Goal: Use online tool/utility: Utilize a website feature to perform a specific function

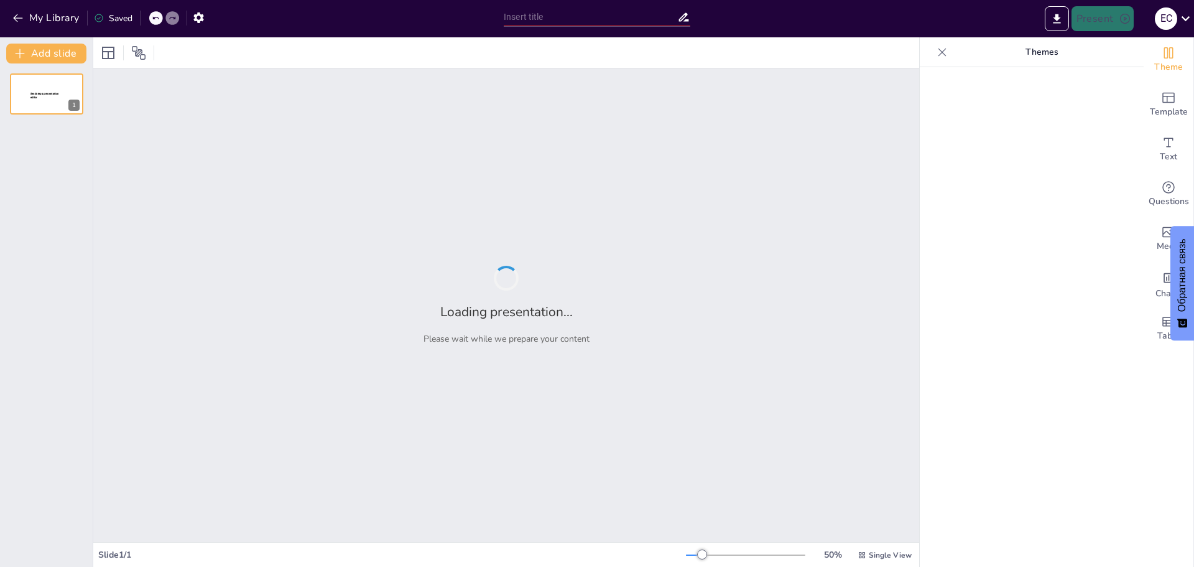
type input "Введение в дроби: основные понятия и виды"
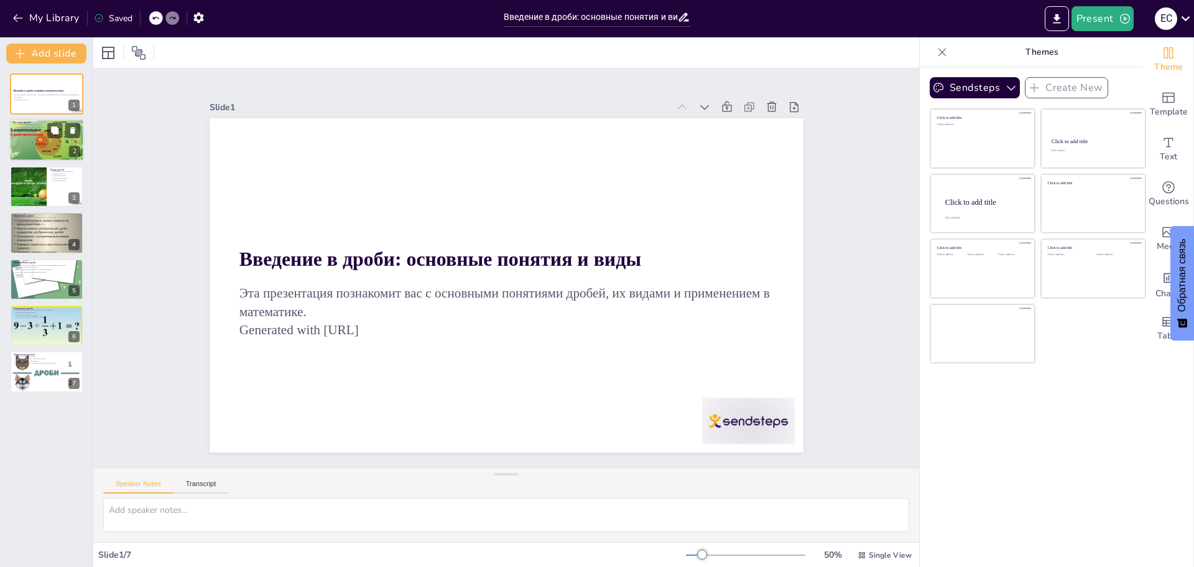
click at [42, 131] on p "Важность дробей в математике" at bounding box center [46, 132] width 67 height 2
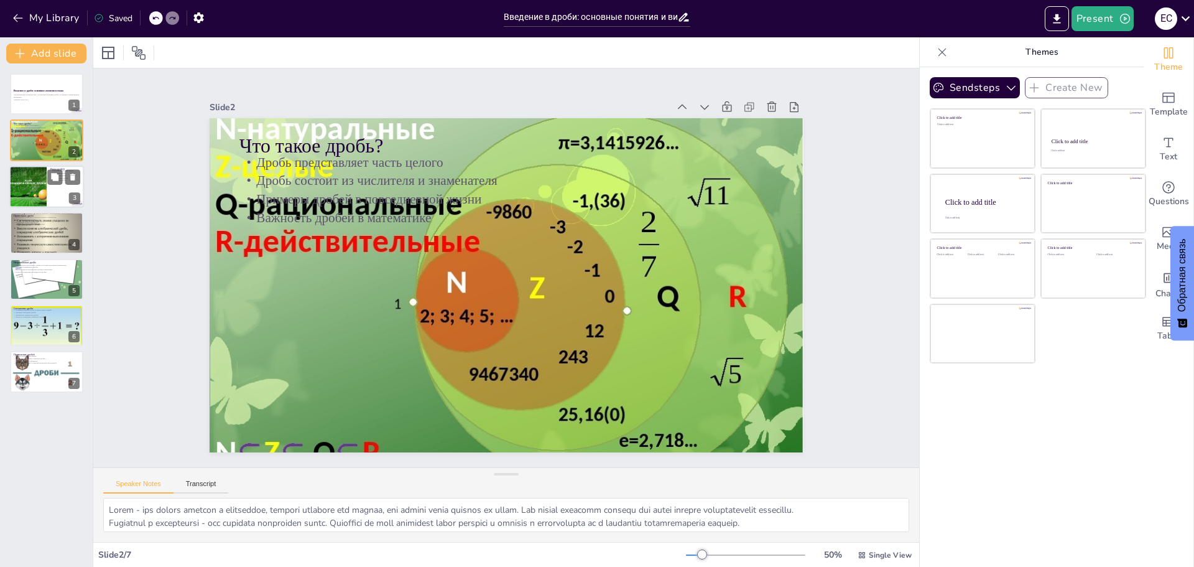
click at [40, 186] on div at bounding box center [28, 186] width 56 height 42
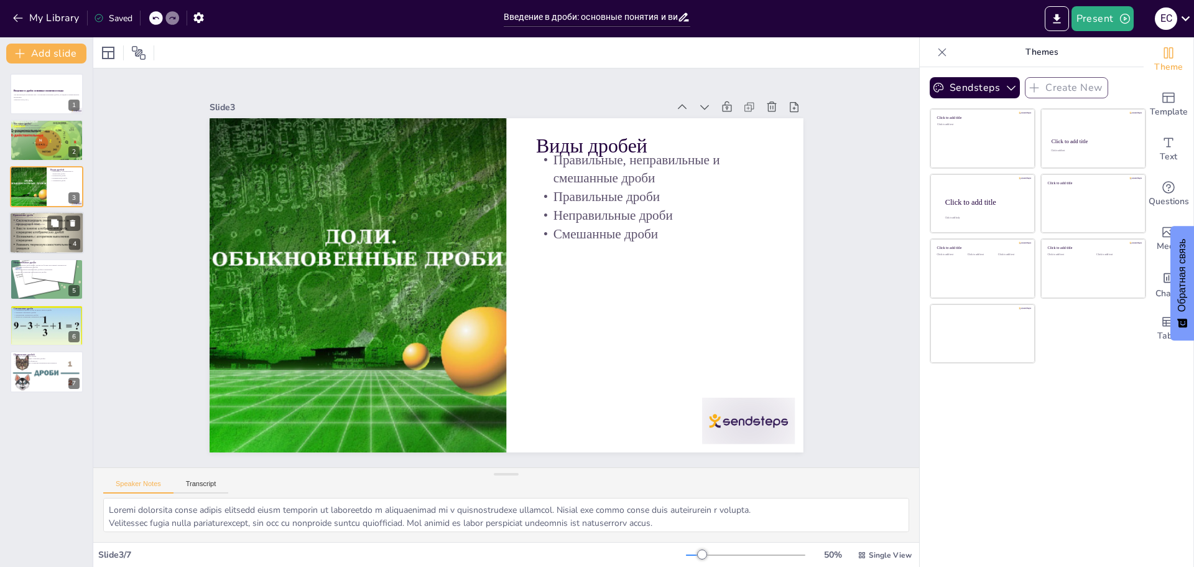
click at [40, 246] on div at bounding box center [46, 233] width 75 height 56
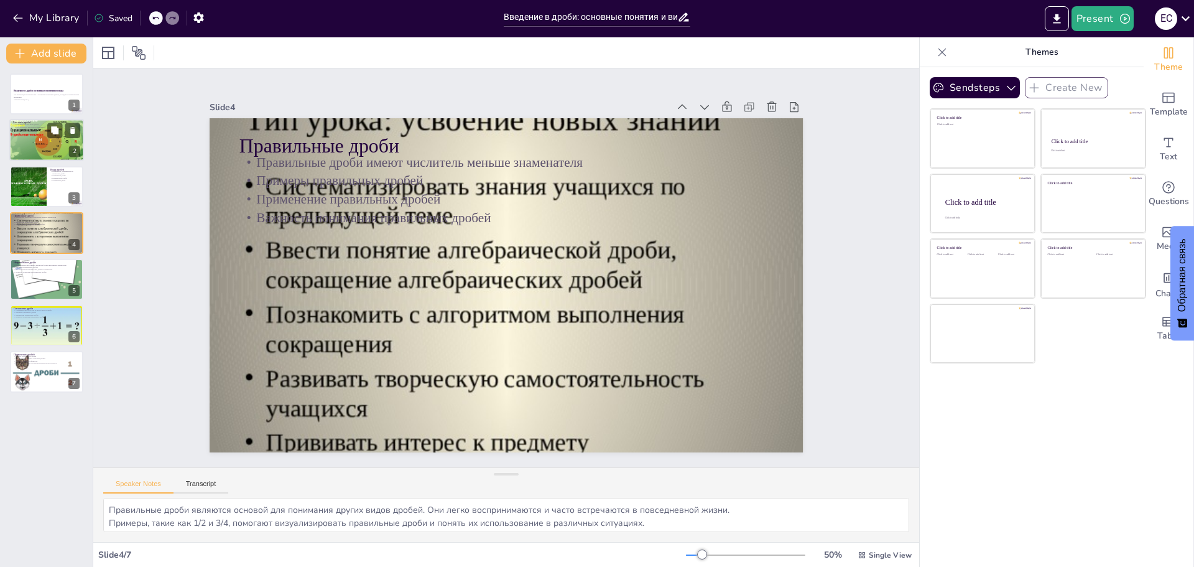
click at [21, 121] on p "Что такое дробь?" at bounding box center [46, 123] width 67 height 4
type textarea "Lorem - ips dolors ametcon a elitseddoe, tempori utlabore etd magnaa, eni admin…"
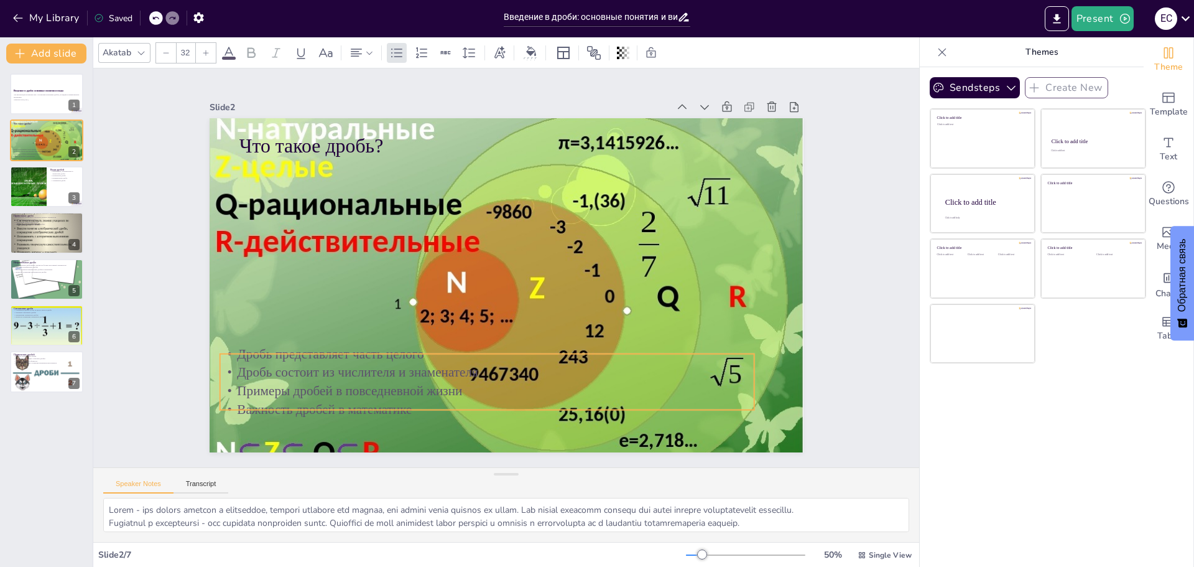
drag, startPoint x: 315, startPoint y: 171, endPoint x: 295, endPoint y: 363, distance: 192.5
click at [295, 363] on p "Дробь состоит из числителя и знаменателя" at bounding box center [477, 370] width 534 height 74
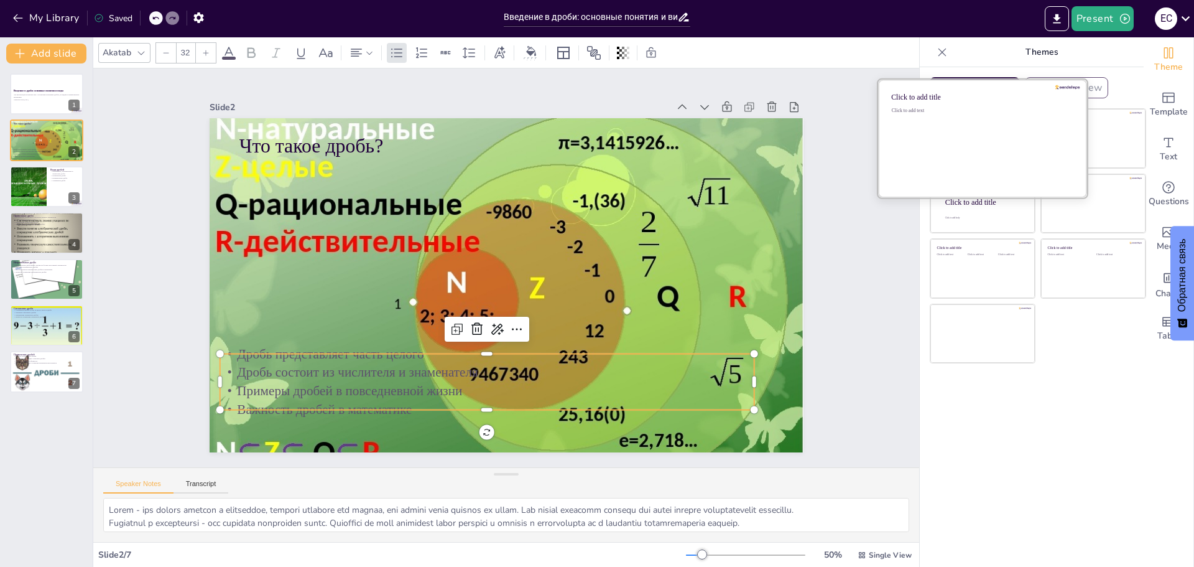
click at [953, 142] on div "Click to add text" at bounding box center [981, 146] width 178 height 77
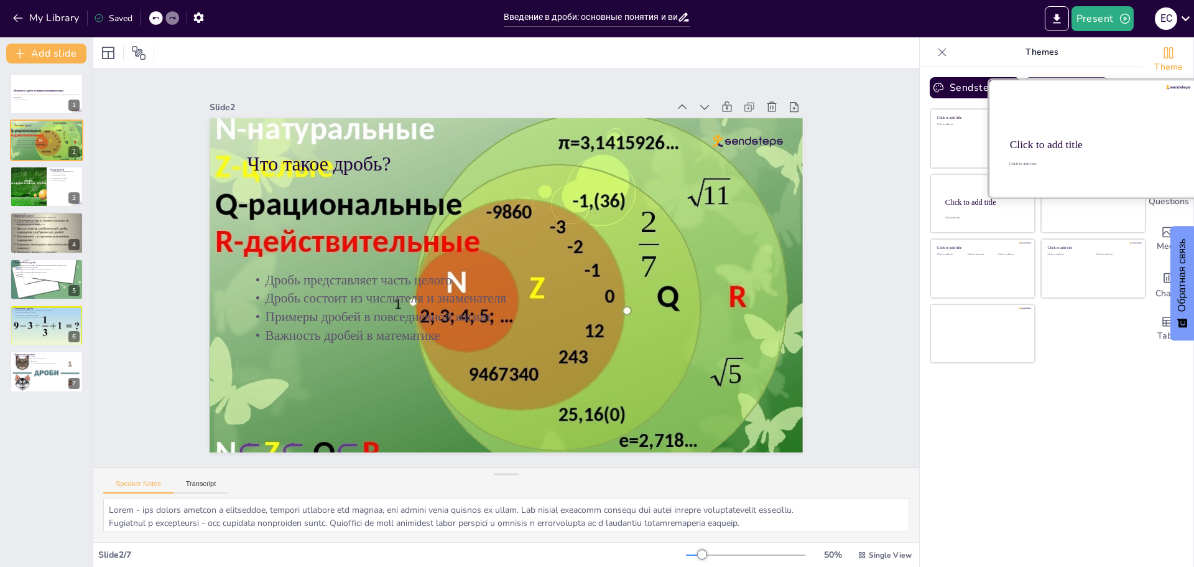
click at [1103, 134] on div at bounding box center [1093, 139] width 209 height 118
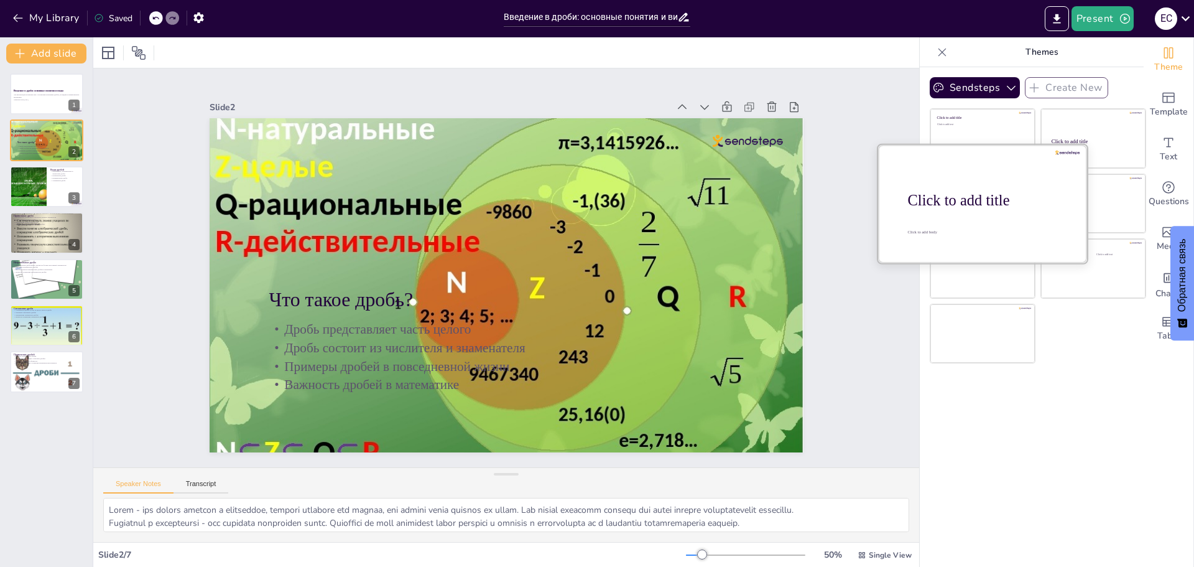
click at [957, 219] on div at bounding box center [982, 203] width 209 height 118
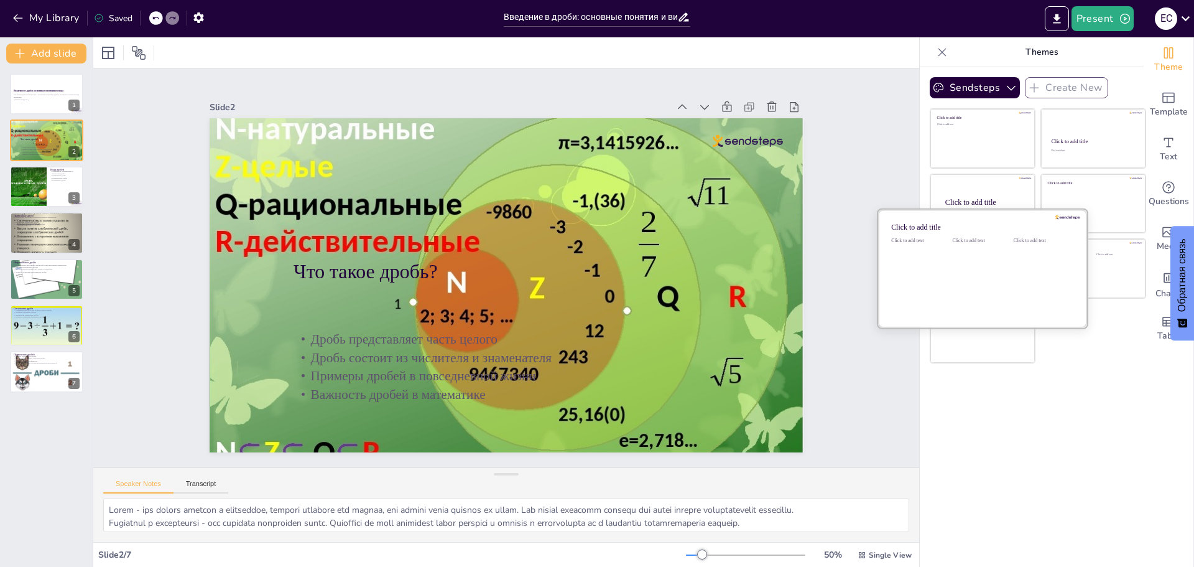
click at [960, 301] on div "Click to add text" at bounding box center [980, 276] width 56 height 77
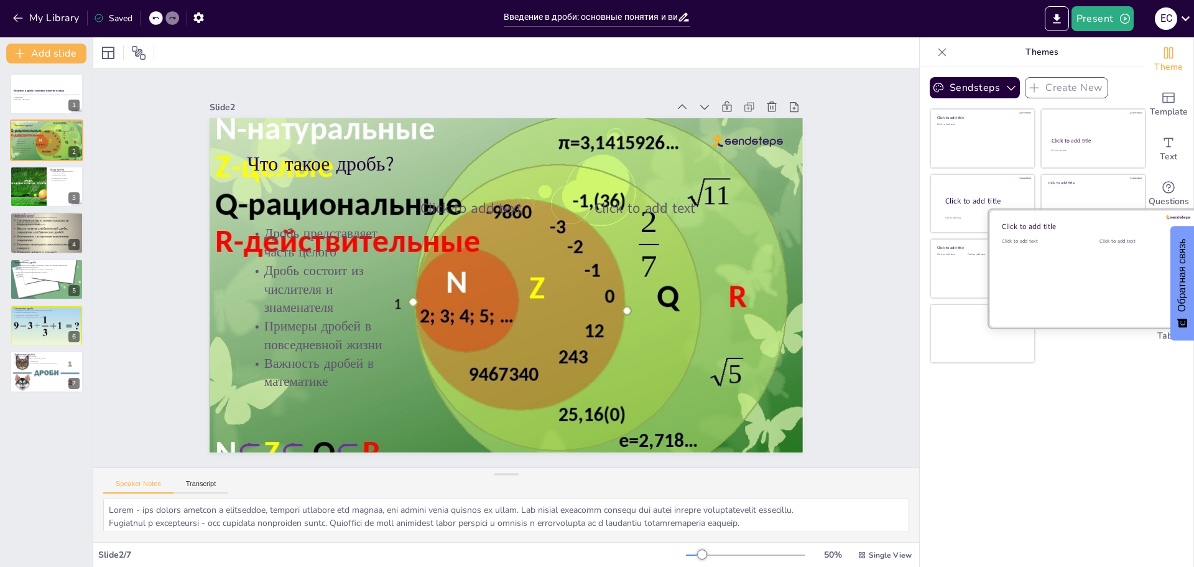
click at [1114, 263] on div "Click to add text" at bounding box center [1139, 276] width 79 height 77
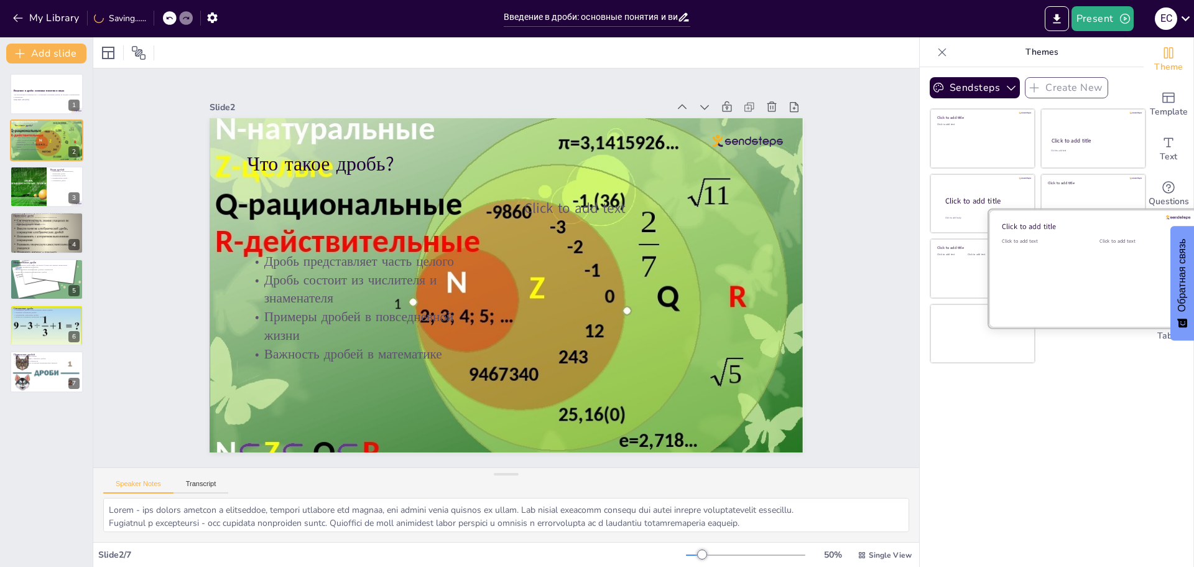
click at [989, 320] on div at bounding box center [1093, 269] width 209 height 118
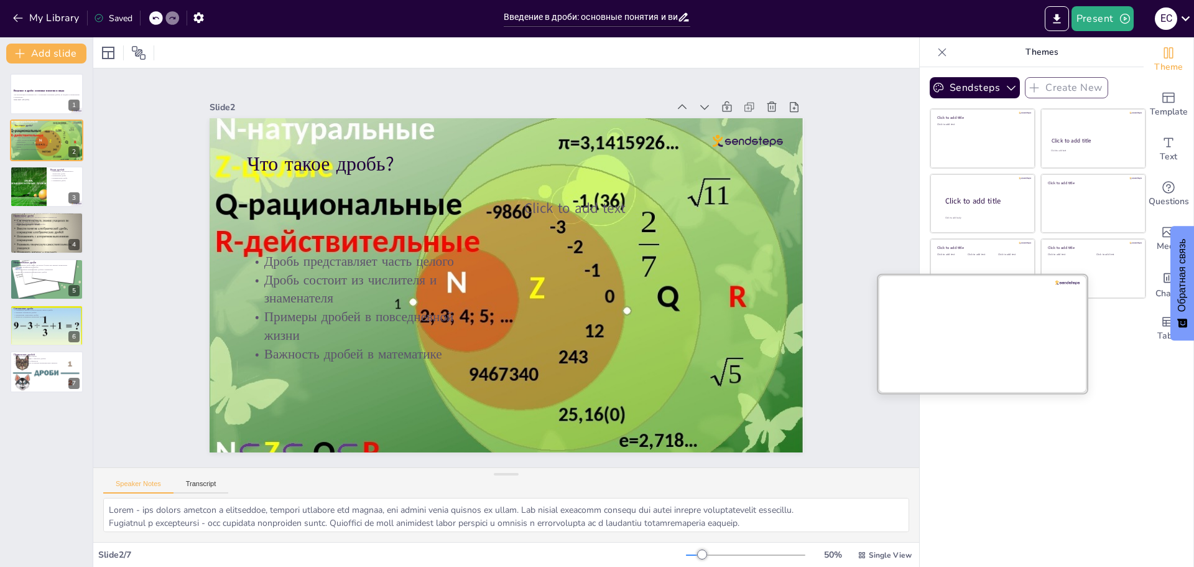
click at [970, 320] on div at bounding box center [982, 333] width 209 height 118
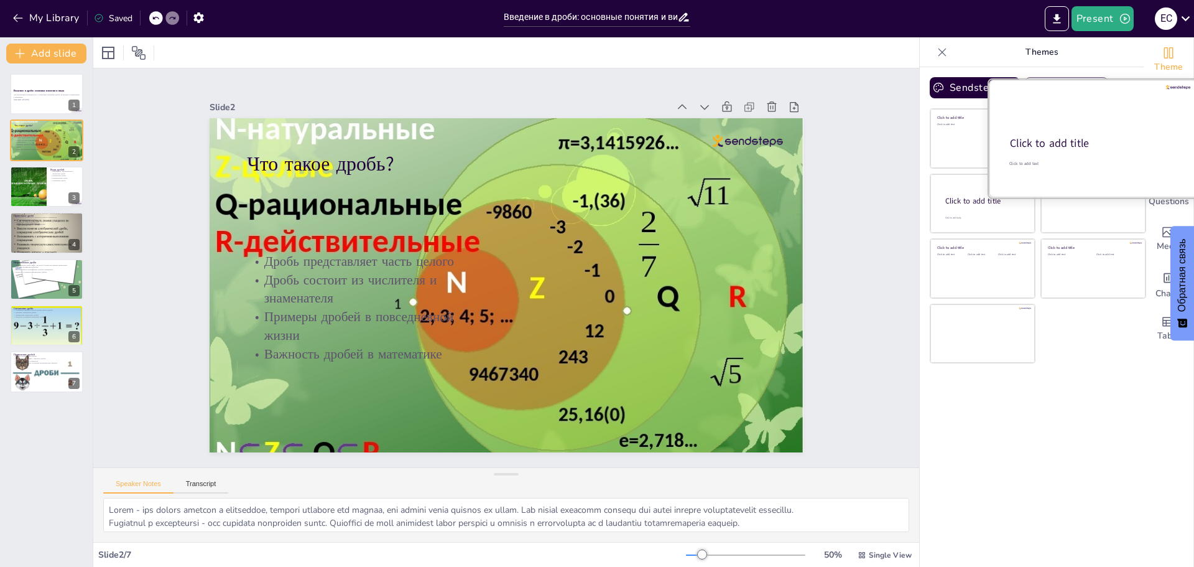
click at [1105, 120] on div at bounding box center [1093, 139] width 209 height 118
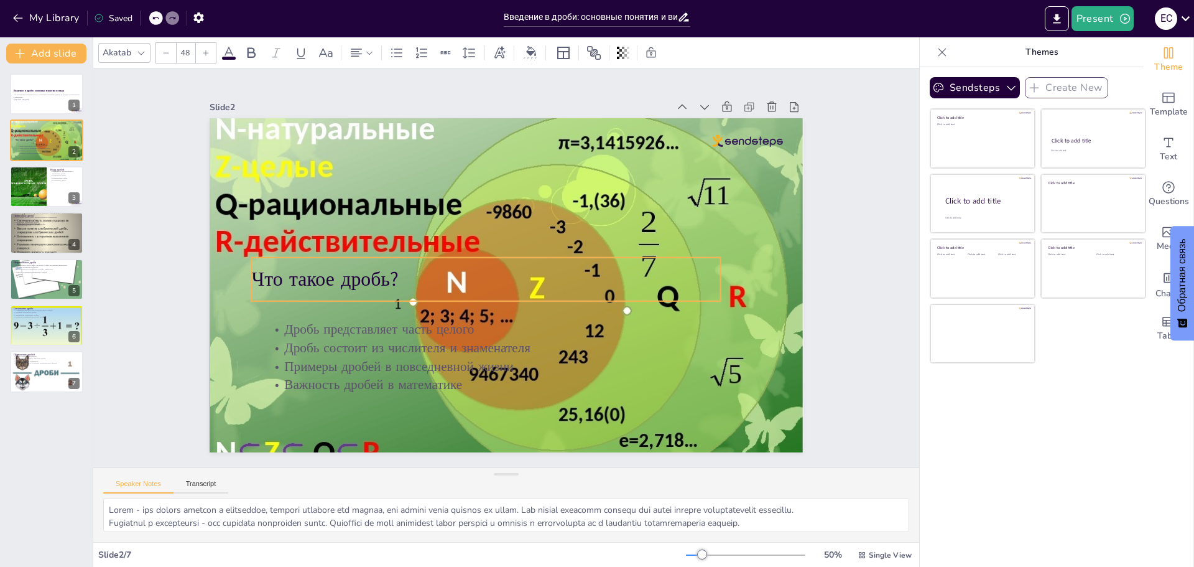
drag, startPoint x: 323, startPoint y: 298, endPoint x: 306, endPoint y: 277, distance: 26.9
click at [306, 277] on p "Что такое дробь?" at bounding box center [484, 274] width 465 height 124
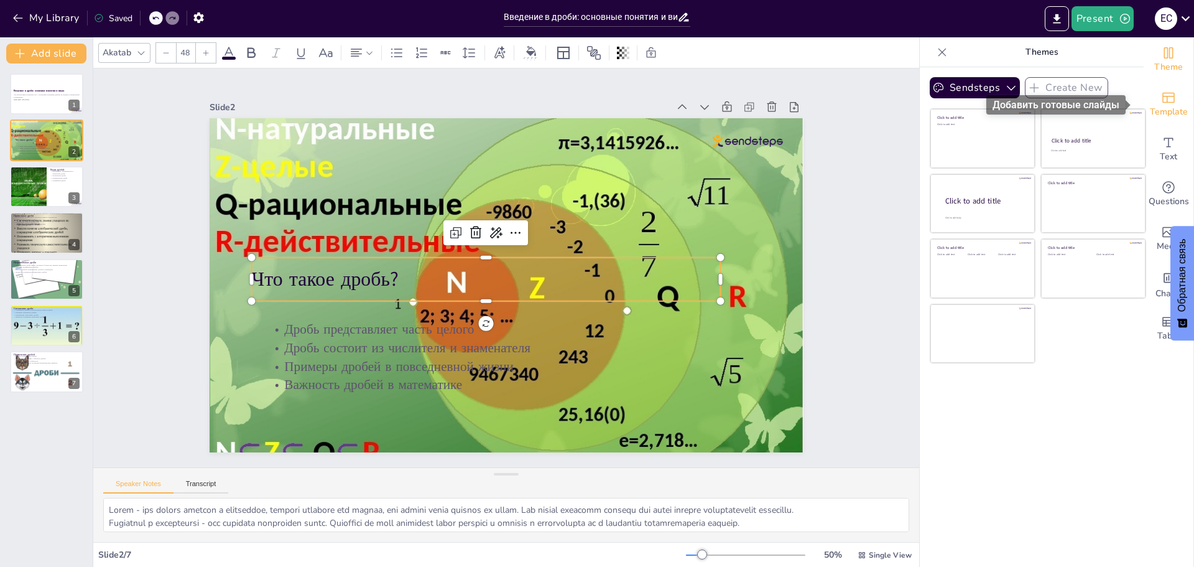
click at [1159, 89] on div "Template" at bounding box center [1169, 104] width 50 height 45
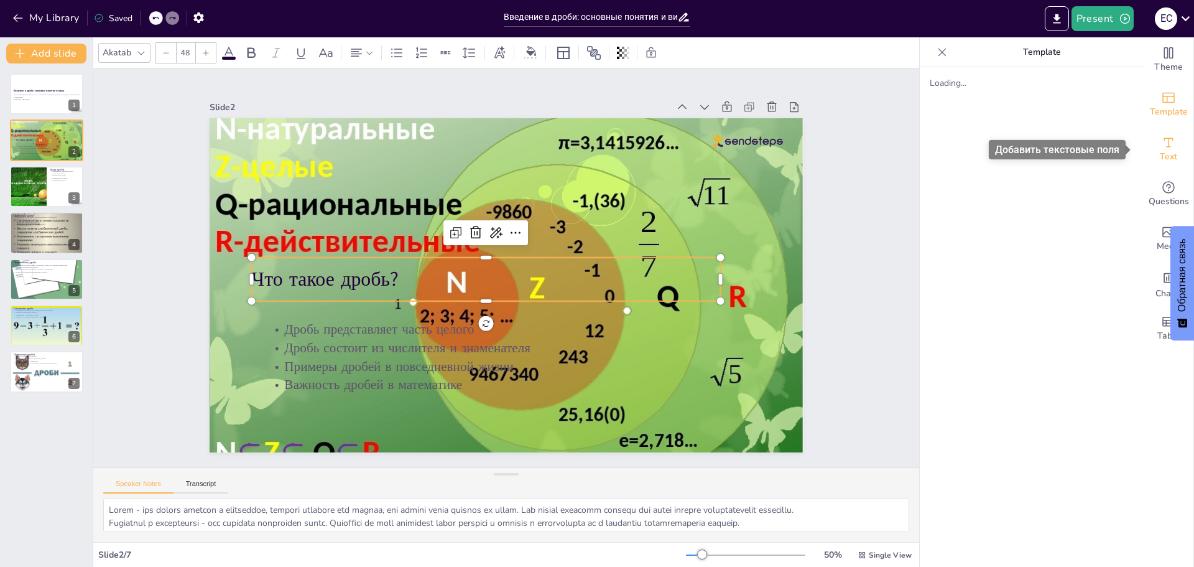
click at [1162, 142] on icon "Add text boxes" at bounding box center [1168, 142] width 15 height 15
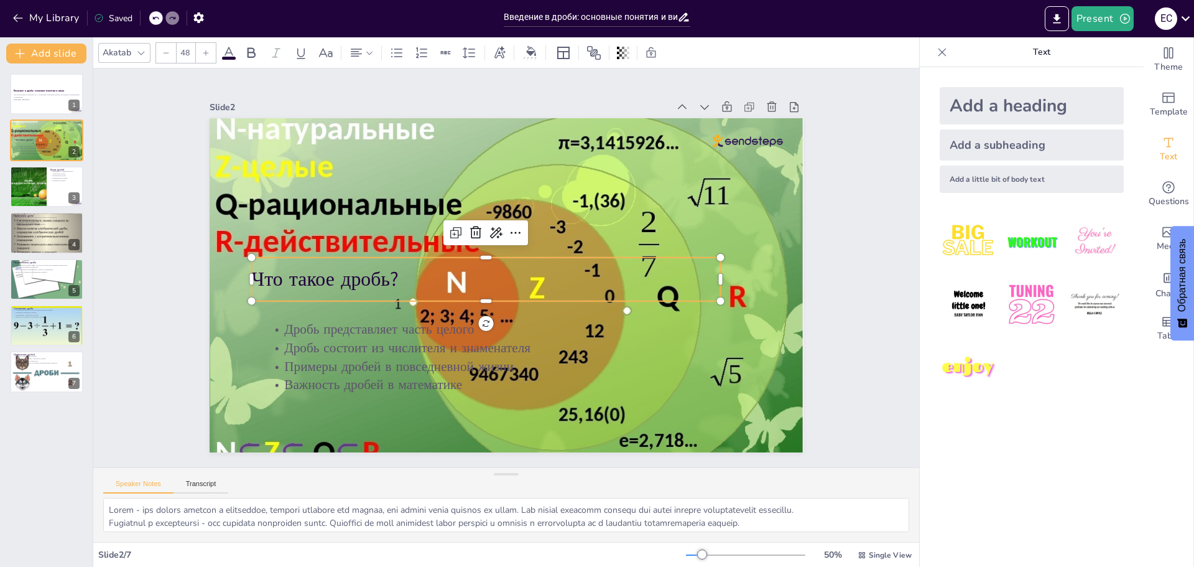
click at [940, 249] on img at bounding box center [969, 242] width 58 height 58
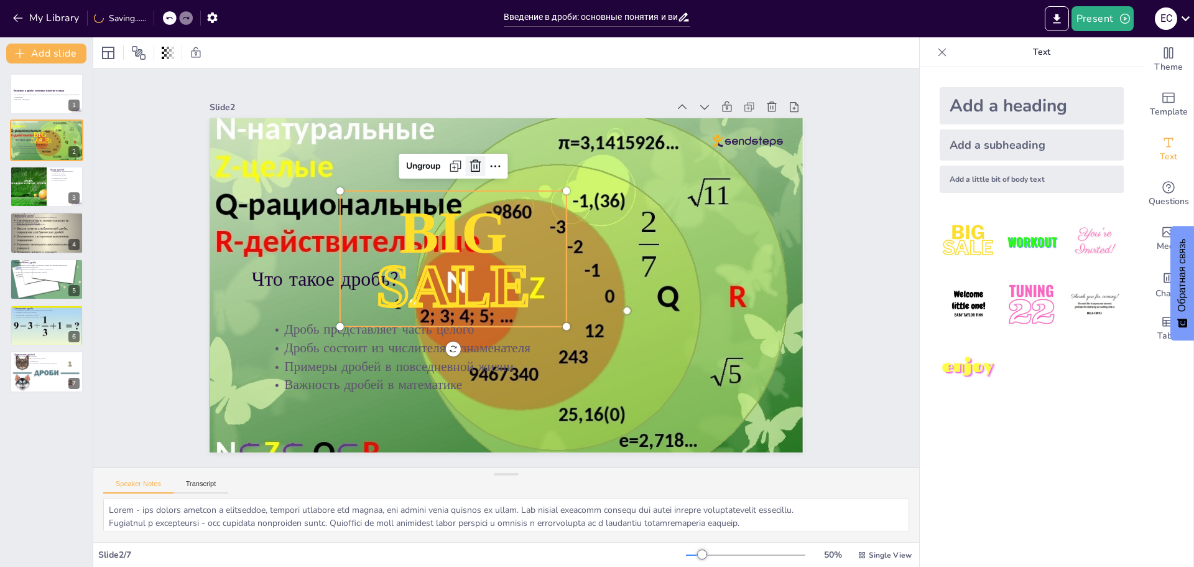
click at [488, 159] on icon at bounding box center [496, 161] width 17 height 17
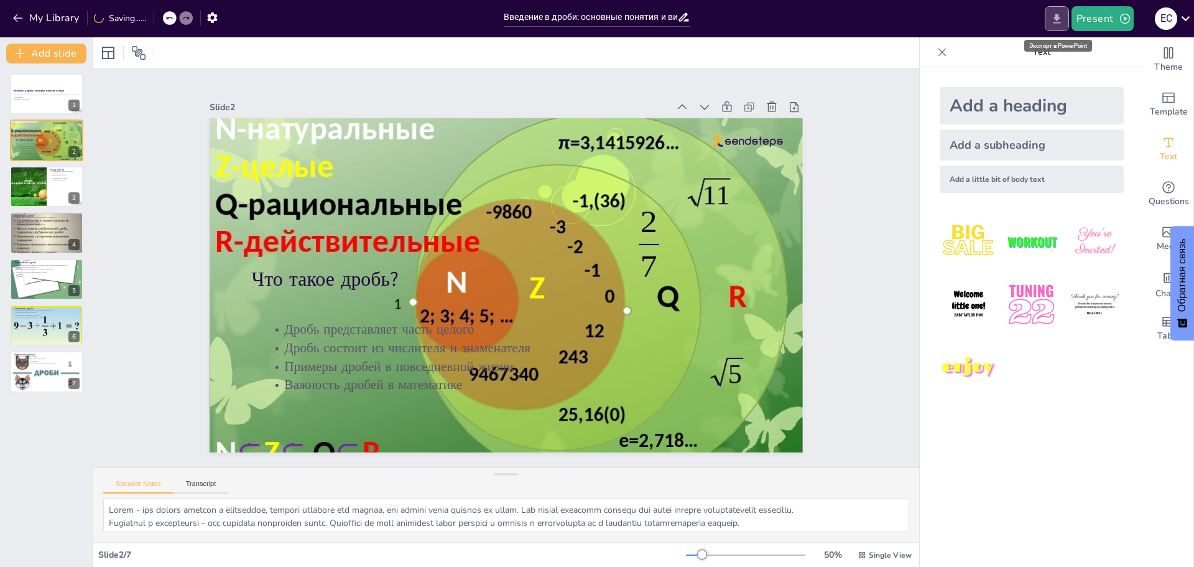
click at [1059, 22] on icon "Export to PowerPoint" at bounding box center [1056, 18] width 7 height 9
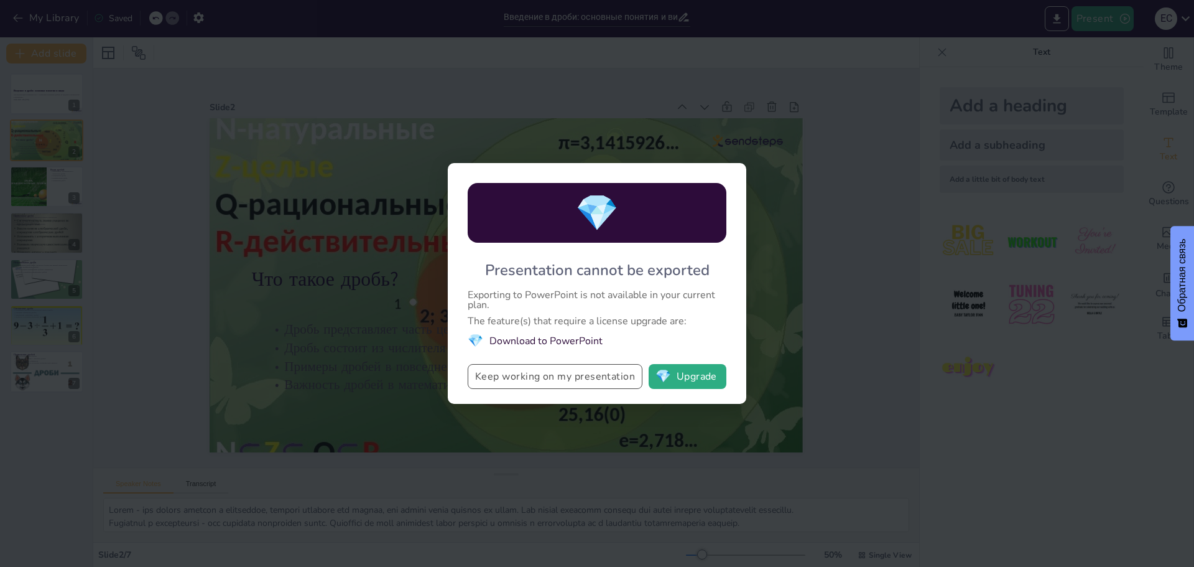
click at [498, 380] on button "Keep working on my presentation" at bounding box center [555, 376] width 175 height 25
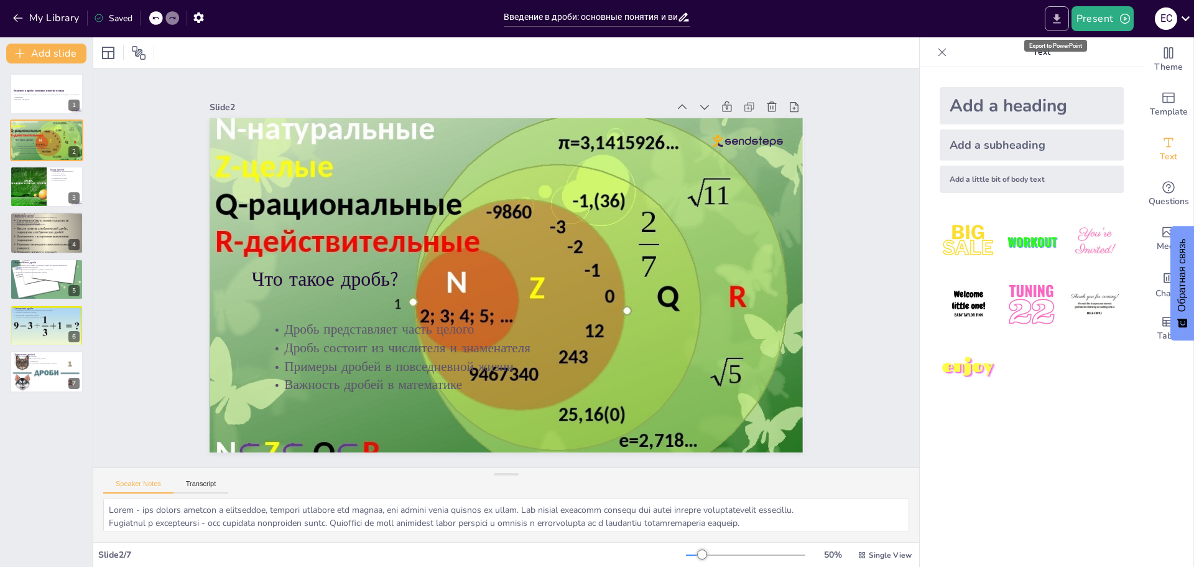
click at [1052, 22] on icon "Export to PowerPoint" at bounding box center [1056, 18] width 13 height 13
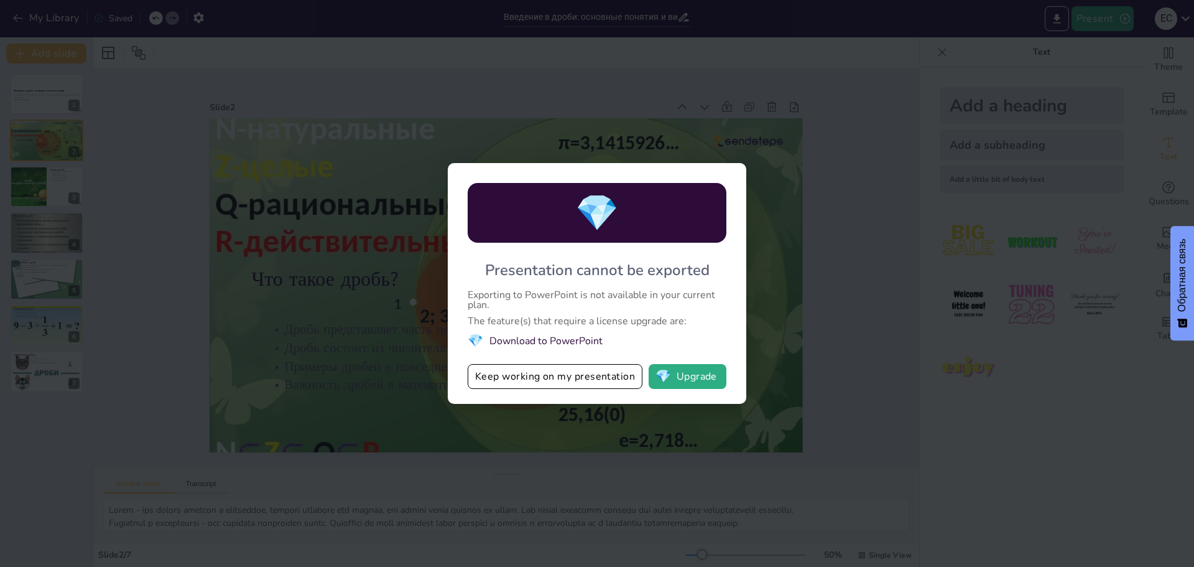
click at [815, 250] on div "💎 Presentation cannot be exported Exporting to PowerPoint is not available in y…" at bounding box center [597, 283] width 1194 height 567
